Goal: Information Seeking & Learning: Learn about a topic

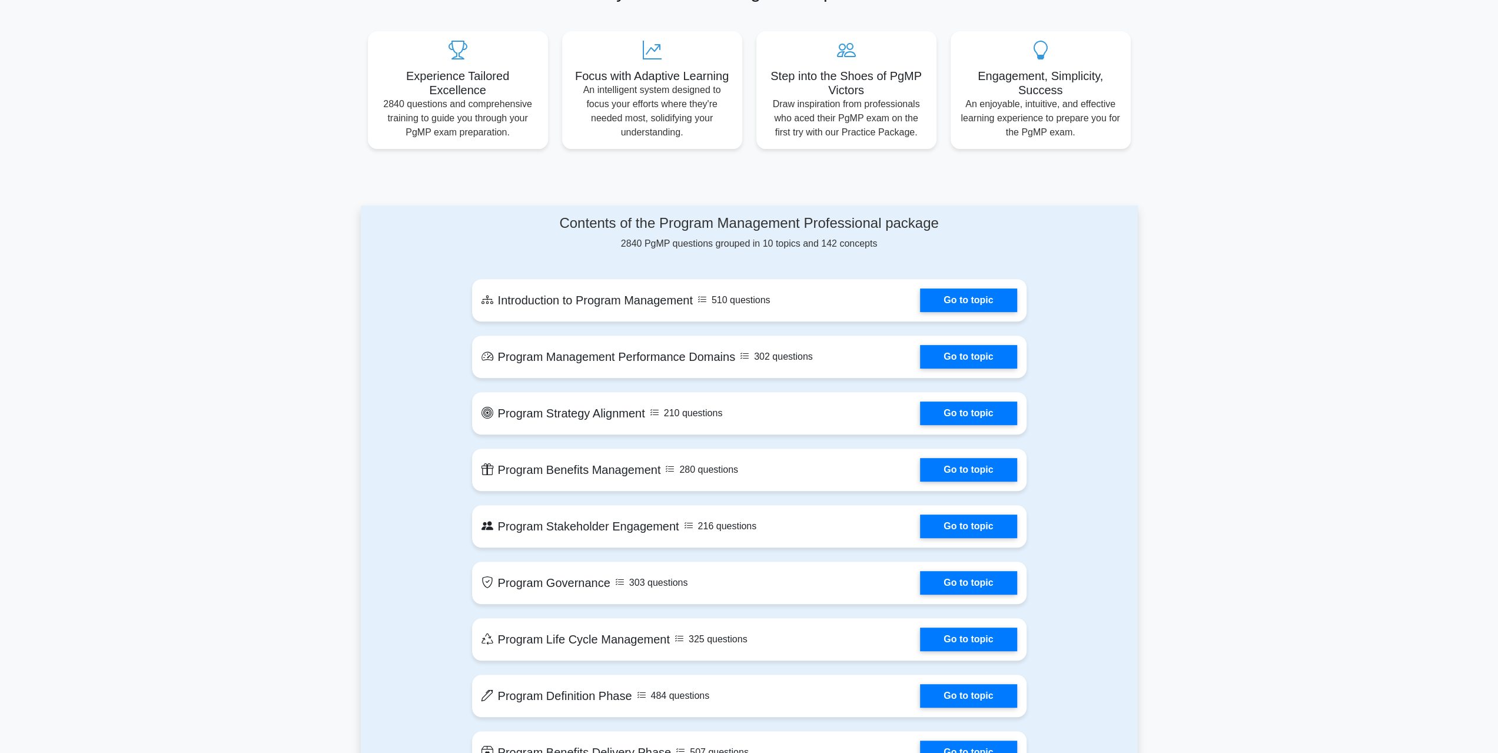
scroll to position [353, 0]
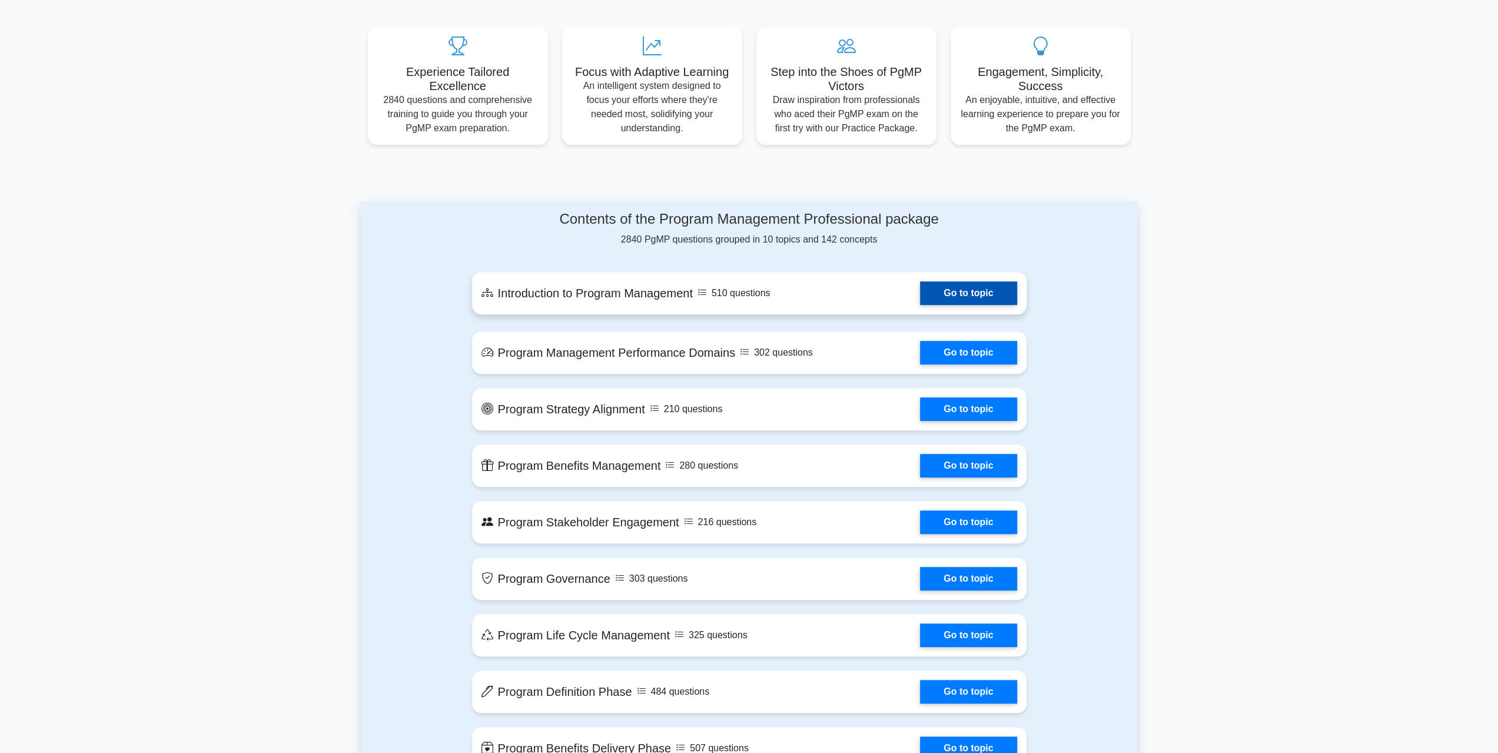
click at [938, 290] on link "Go to topic" at bounding box center [968, 293] width 97 height 24
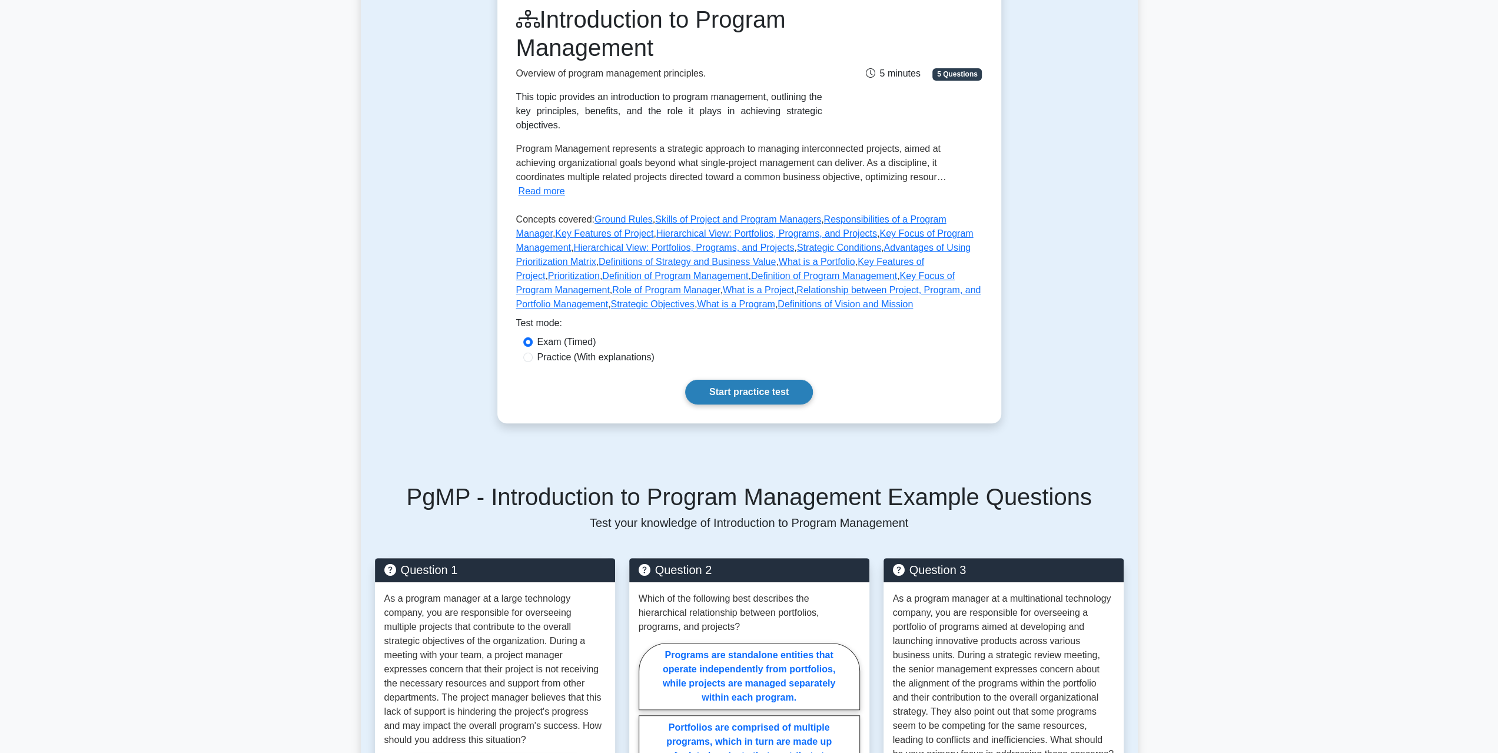
scroll to position [177, 0]
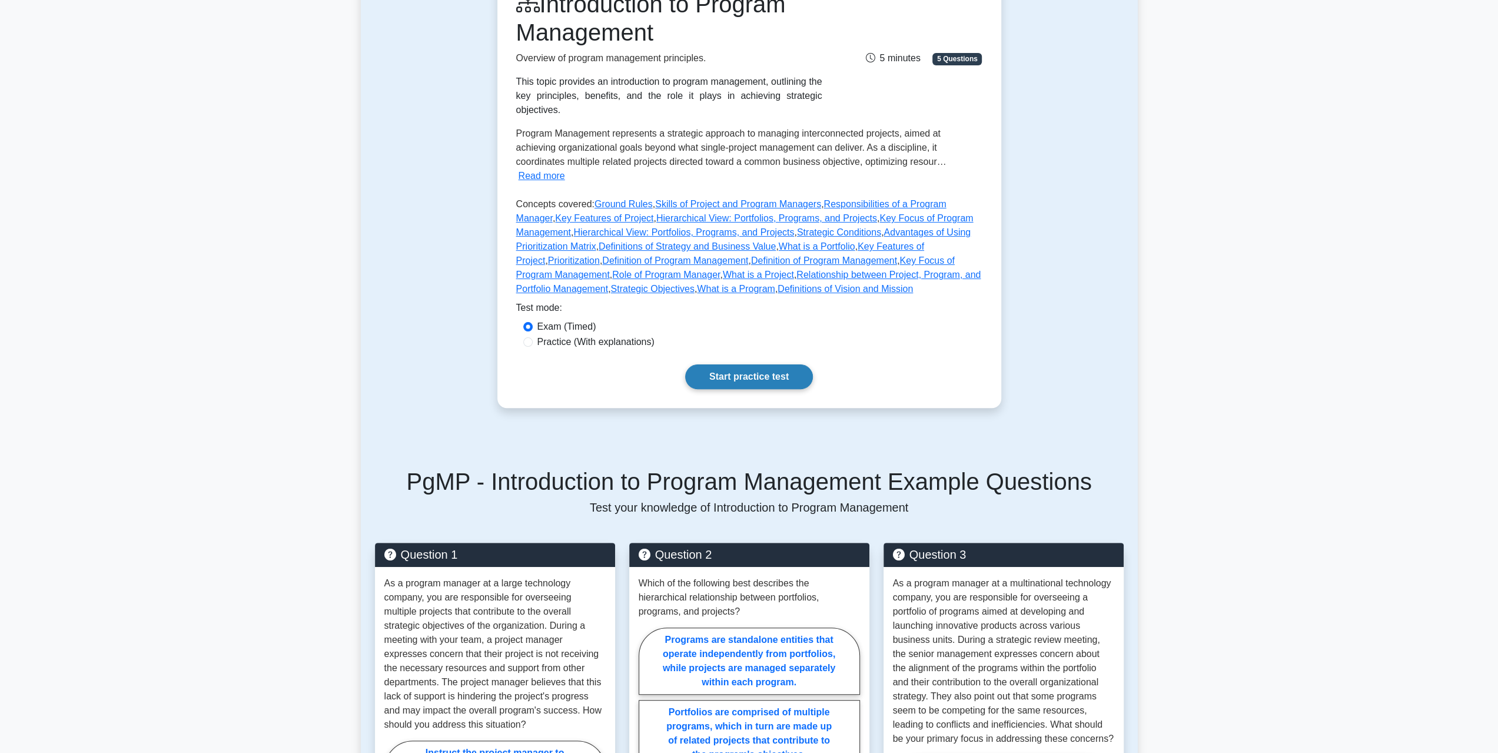
click at [749, 364] on link "Start practice test" at bounding box center [749, 376] width 128 height 25
click at [547, 335] on label "Practice (With explanations)" at bounding box center [595, 342] width 117 height 14
click at [533, 337] on input "Practice (With explanations)" at bounding box center [527, 341] width 9 height 9
radio input "true"
click at [710, 364] on link "Start practice test" at bounding box center [749, 376] width 128 height 25
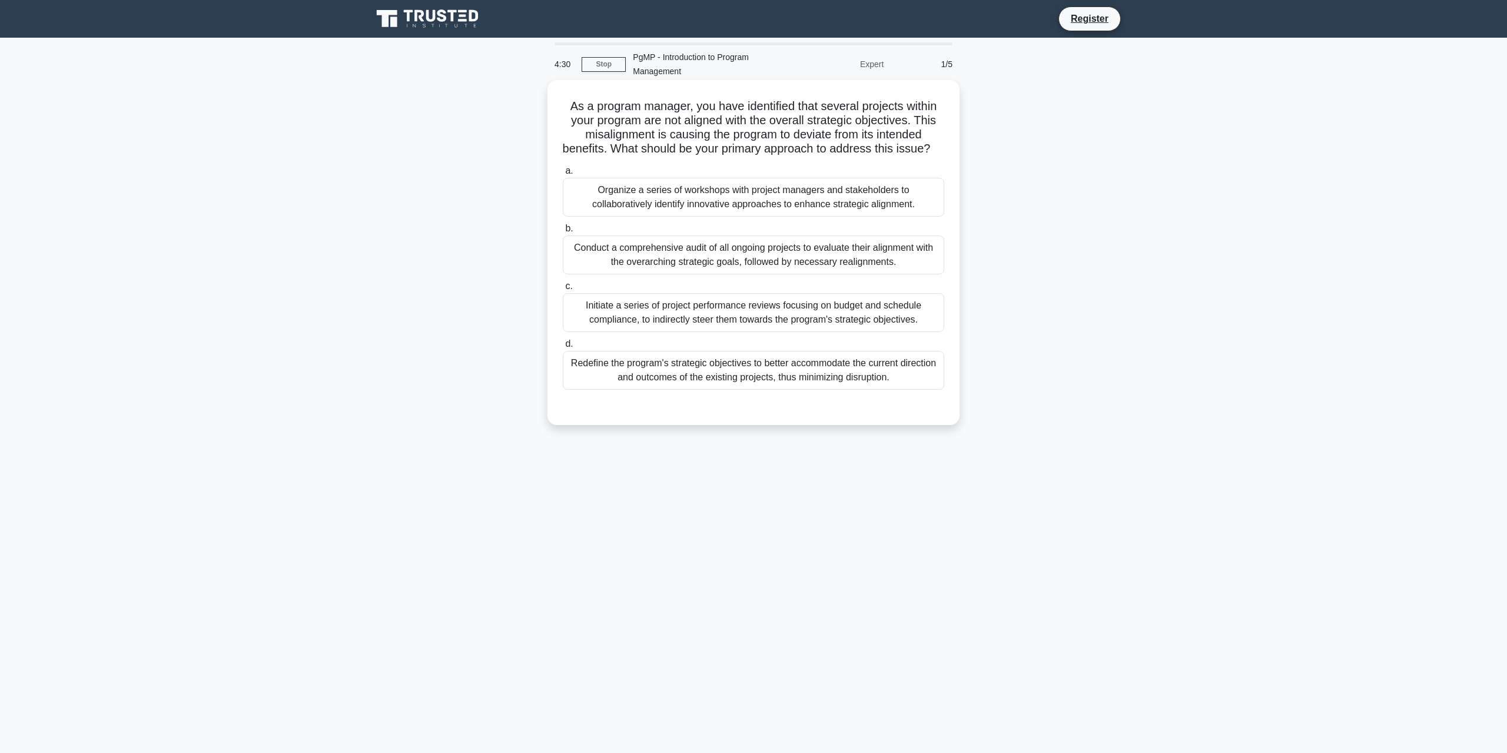
click at [732, 268] on div "Conduct a comprehensive audit of all ongoing projects to evaluate their alignme…" at bounding box center [753, 254] width 381 height 39
click at [563, 233] on input "b. Conduct a comprehensive audit of all ongoing projects to evaluate their alig…" at bounding box center [563, 229] width 0 height 8
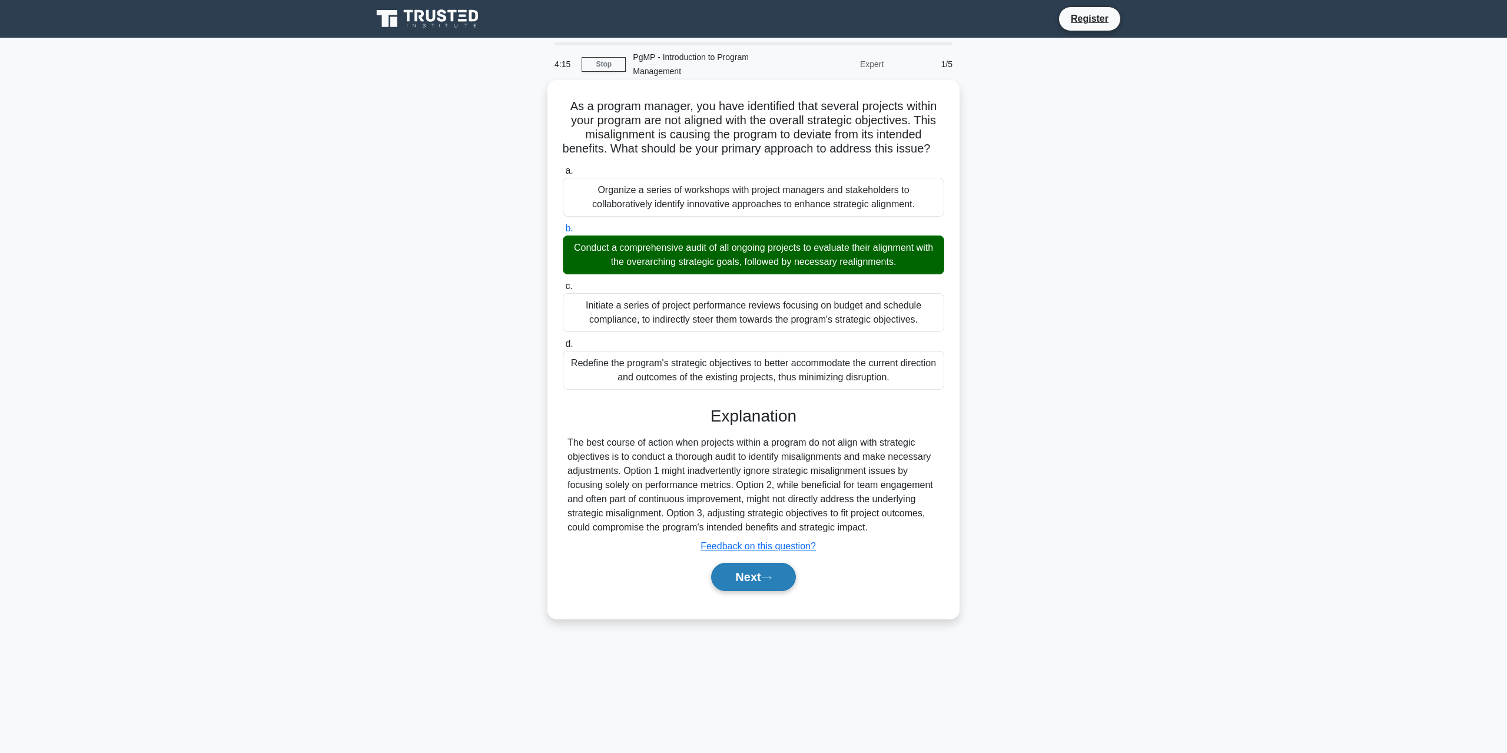
click at [758, 587] on button "Next" at bounding box center [753, 577] width 84 height 28
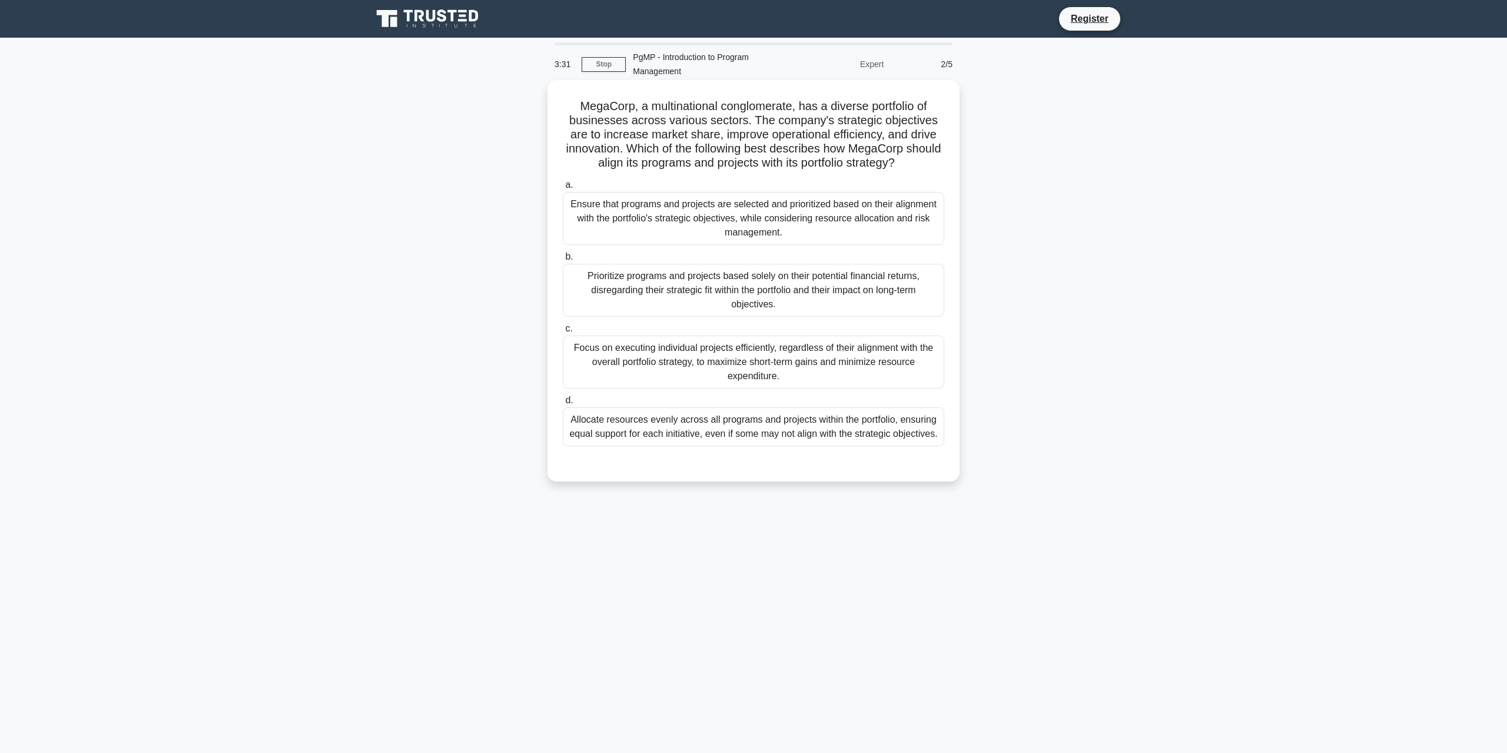
click at [801, 222] on div "Ensure that programs and projects are selected and prioritized based on their a…" at bounding box center [753, 218] width 381 height 53
click at [563, 189] on input "a. Ensure that programs and projects are selected and prioritized based on thei…" at bounding box center [563, 185] width 0 height 8
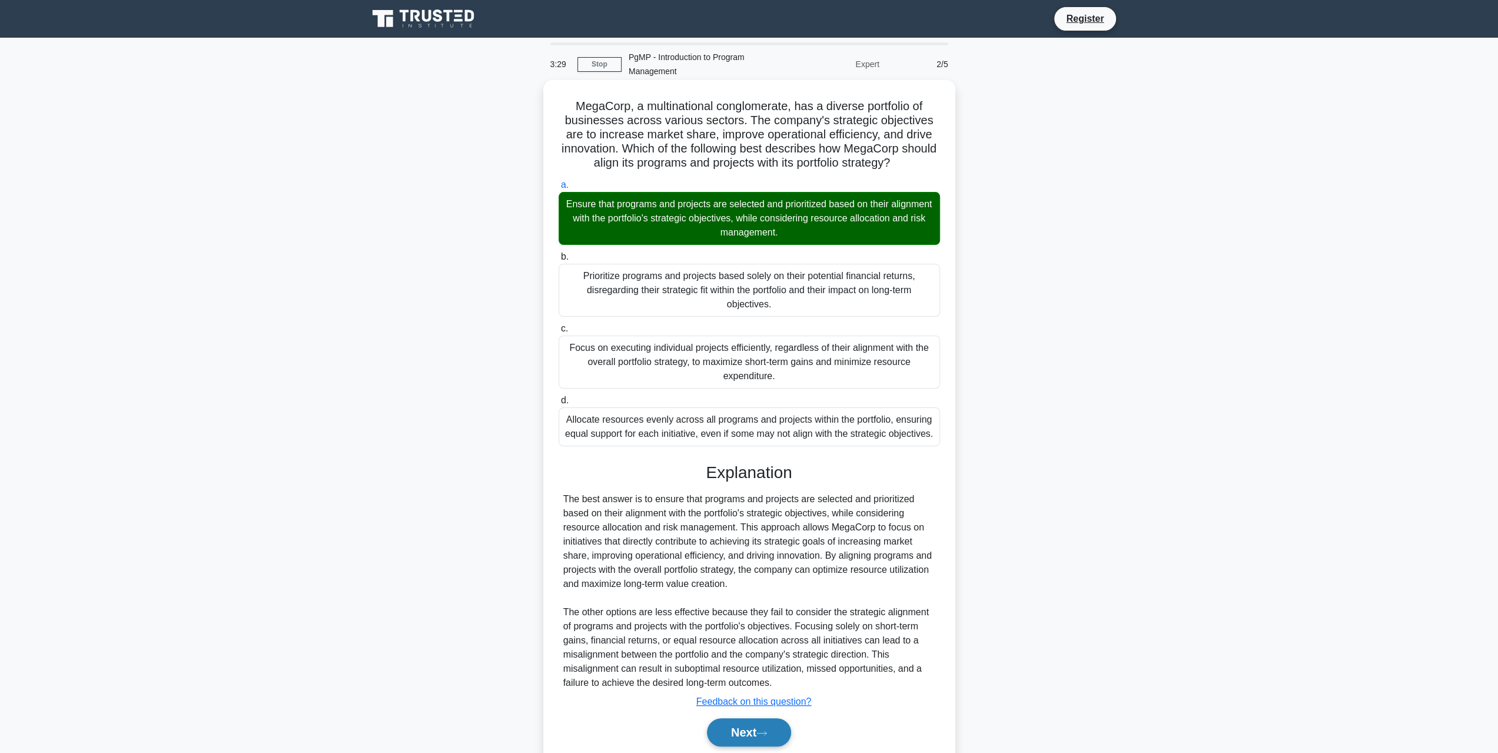
click at [766, 725] on button "Next" at bounding box center [749, 732] width 84 height 28
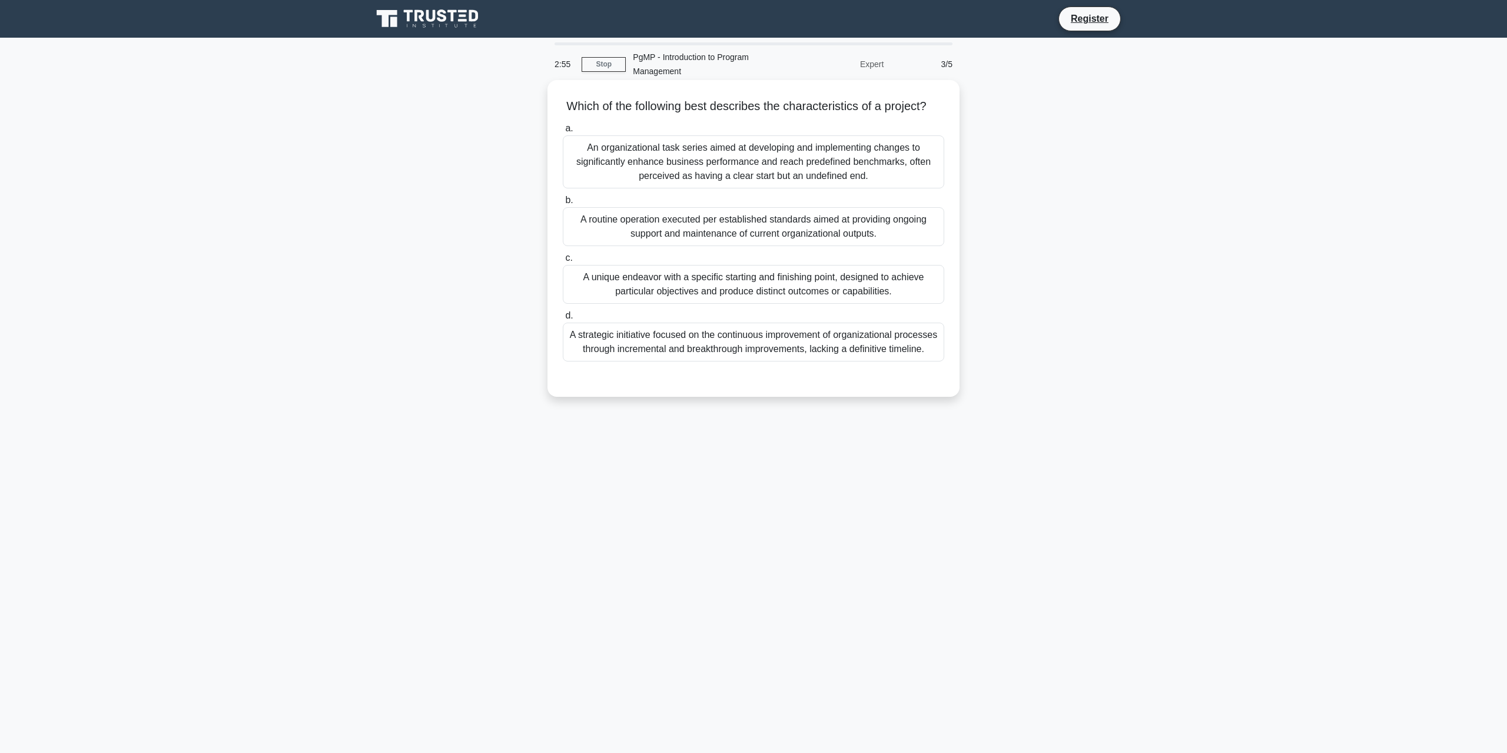
click at [856, 295] on div "A unique endeavor with a specific starting and finishing point, designed to ach…" at bounding box center [753, 284] width 381 height 39
click at [563, 262] on input "c. A unique endeavor with a specific starting and finishing point, designed to …" at bounding box center [563, 258] width 0 height 8
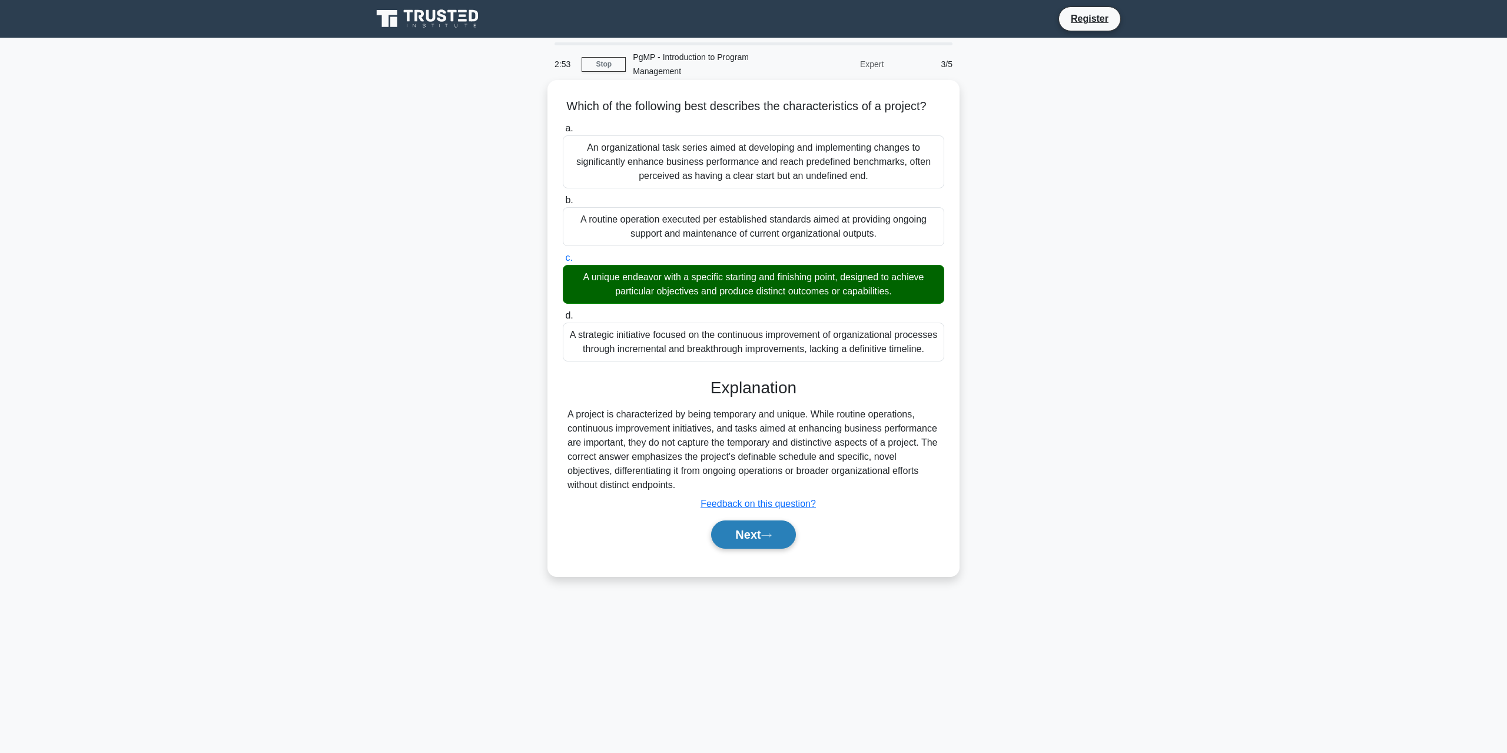
click at [779, 545] on button "Next" at bounding box center [753, 534] width 84 height 28
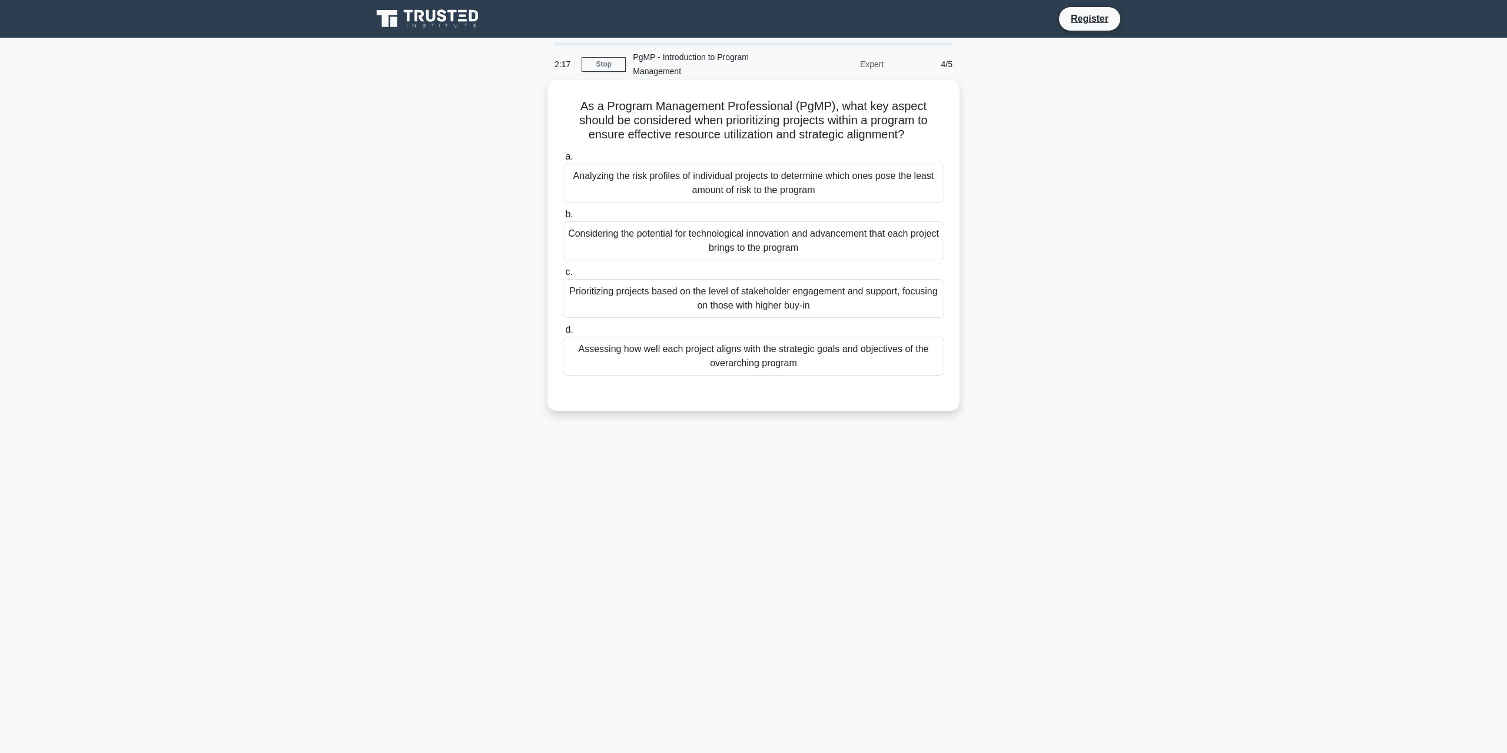
click at [814, 367] on div "Assessing how well each project aligns with the strategic goals and objectives …" at bounding box center [753, 356] width 381 height 39
click at [563, 334] on input "d. Assessing how well each project aligns with the strategic goals and objectiv…" at bounding box center [563, 330] width 0 height 8
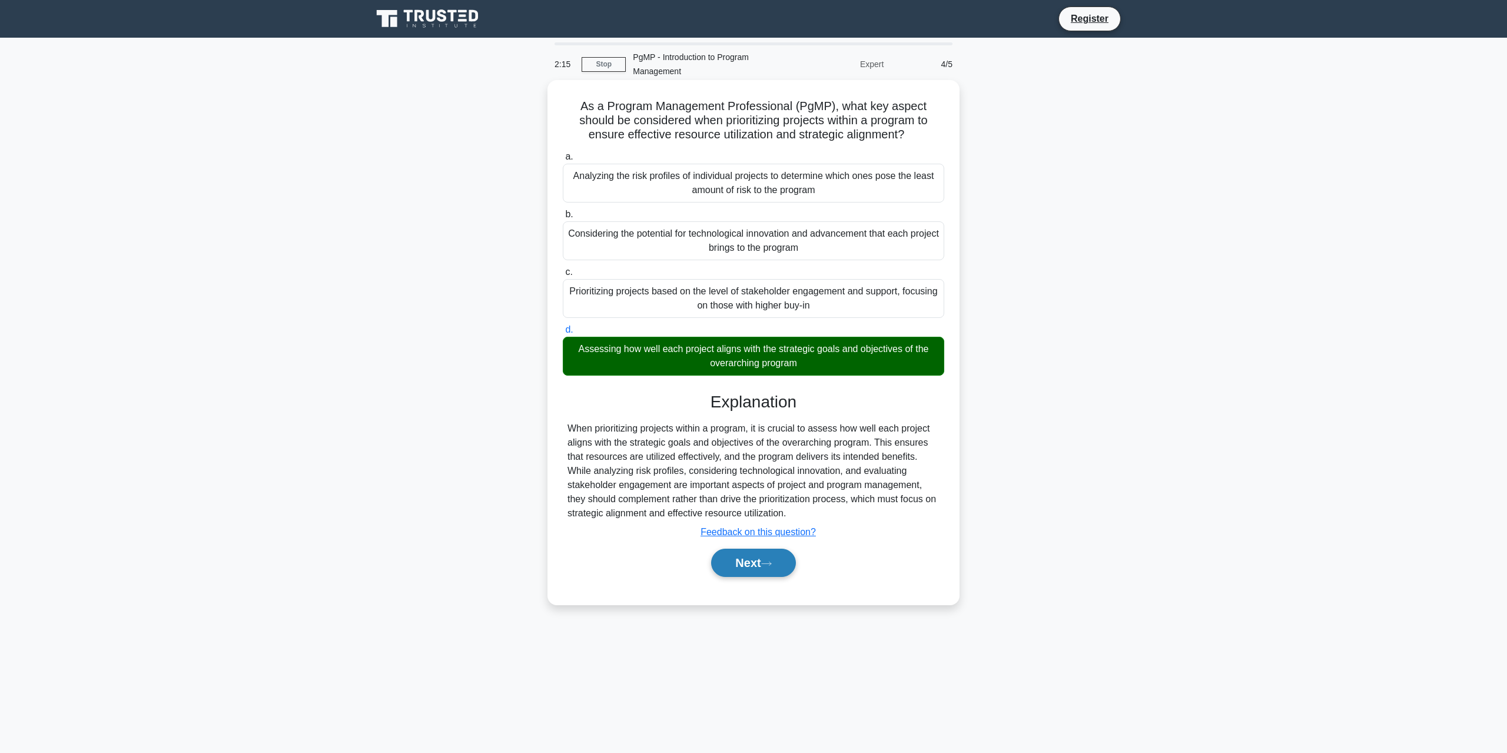
click at [762, 557] on button "Next" at bounding box center [753, 563] width 84 height 28
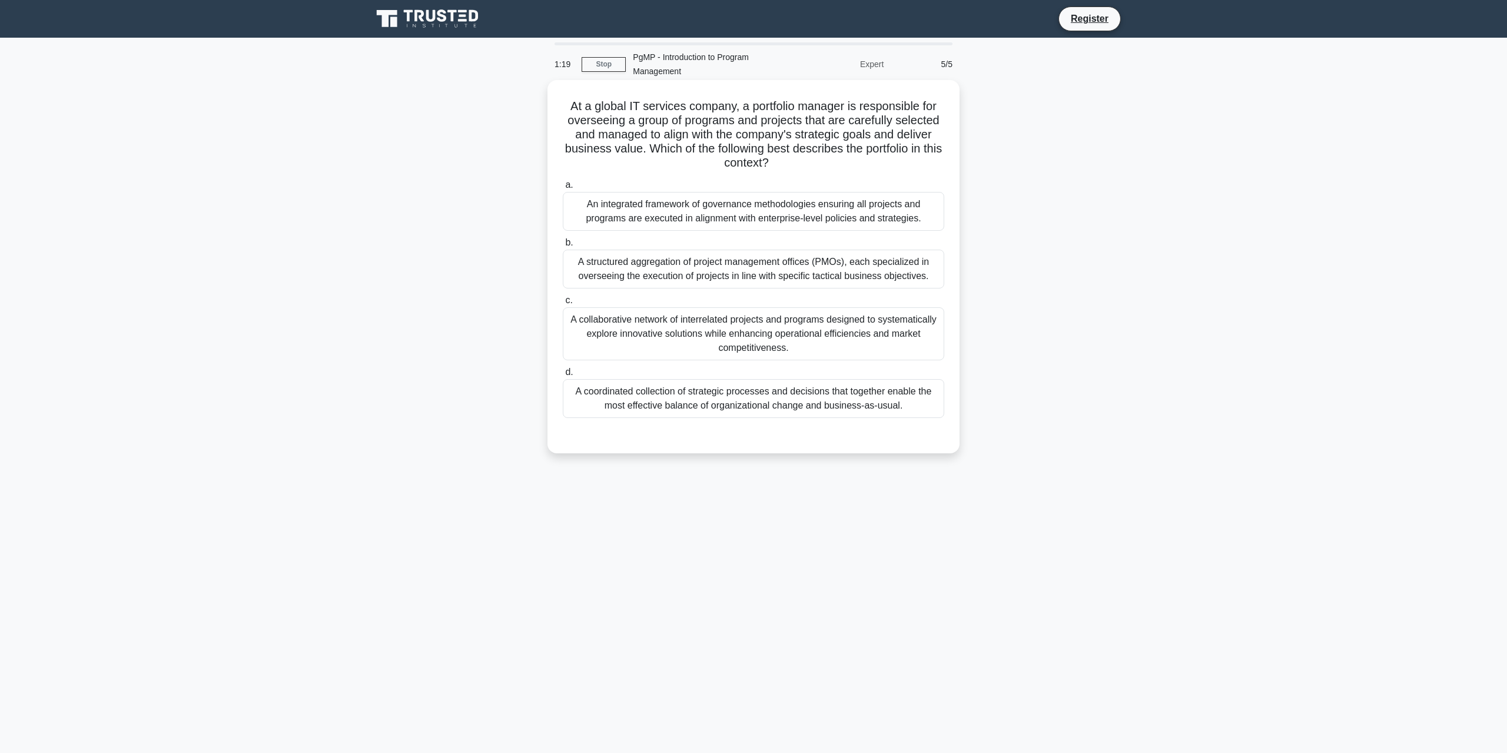
click at [820, 343] on div "A collaborative network of interrelated projects and programs designed to syste…" at bounding box center [753, 333] width 381 height 53
click at [563, 304] on input "c. A collaborative network of interrelated projects and programs designed to sy…" at bounding box center [563, 301] width 0 height 8
